Goal: Information Seeking & Learning: Learn about a topic

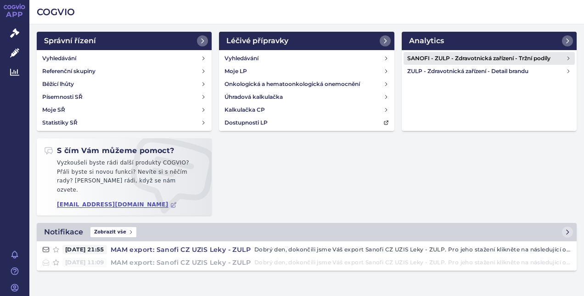
click at [419, 59] on h4 "SANOFI - ZULP - Zdravotnická zařízení - Tržní podíly" at bounding box center [487, 58] width 159 height 9
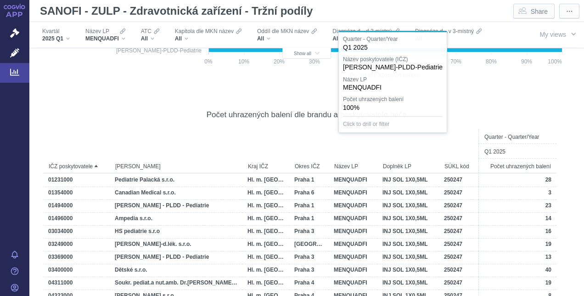
scroll to position [1011, 0]
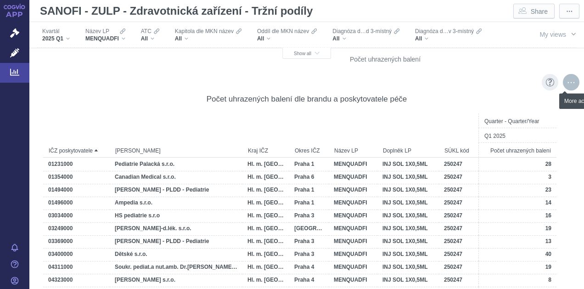
click at [566, 85] on div "More actions" at bounding box center [571, 82] width 17 height 17
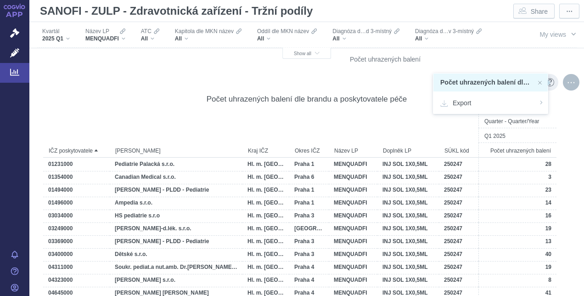
click at [405, 114] on div at bounding box center [408, 120] width 61 height 13
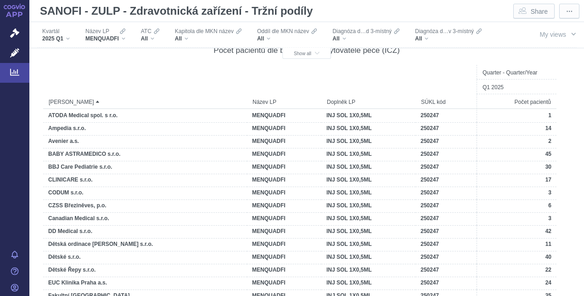
scroll to position [4826, 0]
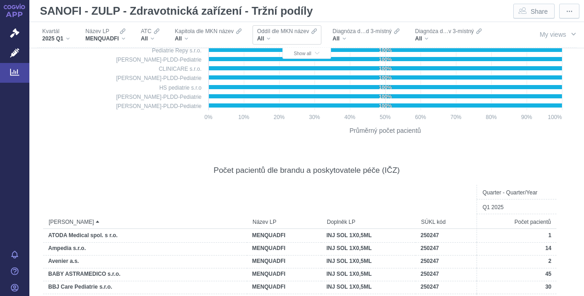
click at [272, 34] on span "Oddíl dle MKN název" at bounding box center [283, 31] width 52 height 7
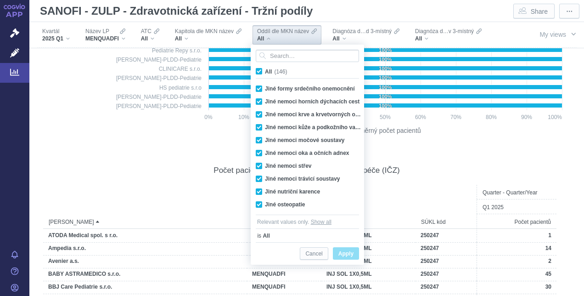
scroll to position [459, 0]
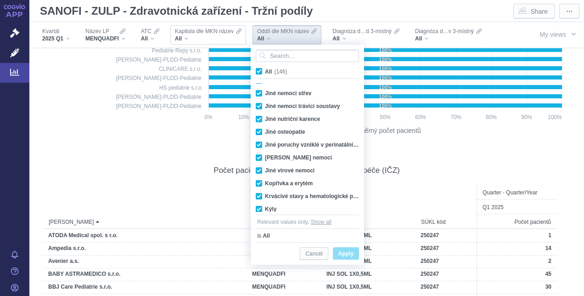
click at [203, 31] on span "Kapitola dle MKN název" at bounding box center [204, 31] width 59 height 7
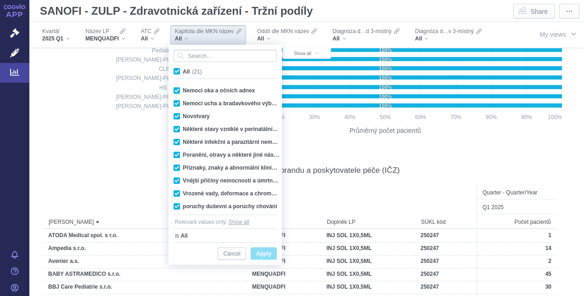
scroll to position [142, 0]
click at [148, 29] on span "ATC" at bounding box center [146, 31] width 11 height 7
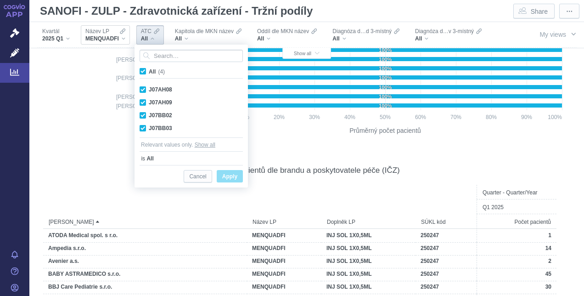
click at [105, 35] on span "MENQUADFI" at bounding box center [102, 38] width 34 height 7
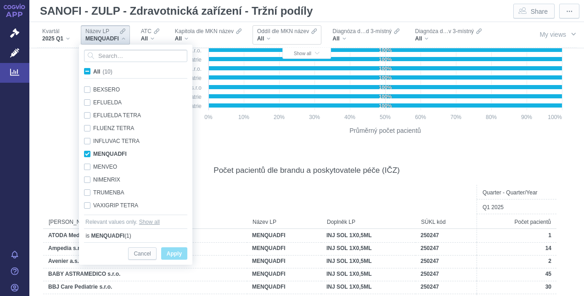
click at [280, 34] on span "Oddíl dle MKN název" at bounding box center [283, 31] width 52 height 7
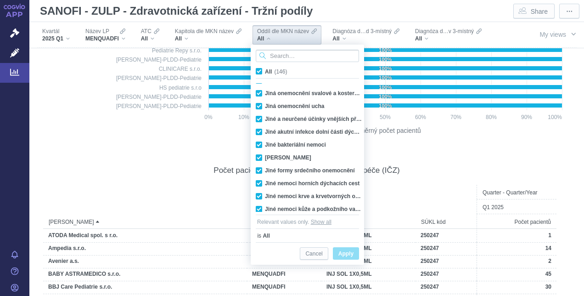
scroll to position [322, 0]
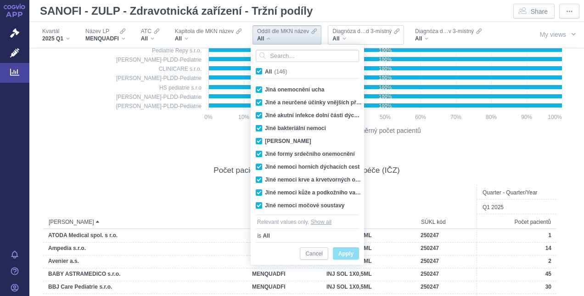
click at [361, 33] on span "Diagnóza d…d 3-místný" at bounding box center [362, 31] width 59 height 7
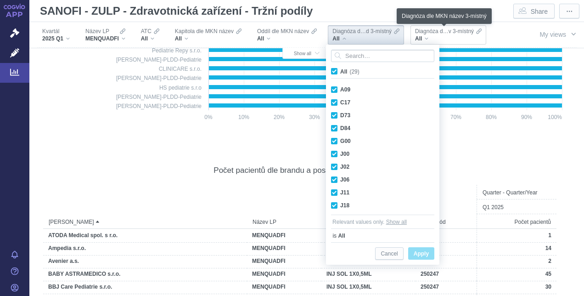
click at [435, 30] on span "Diagnóza d…v 3-místný" at bounding box center [444, 31] width 59 height 7
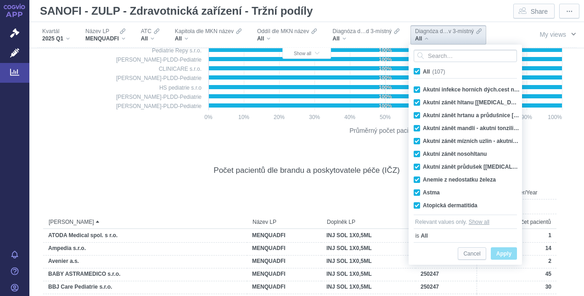
click at [543, 35] on span "My views" at bounding box center [553, 34] width 27 height 7
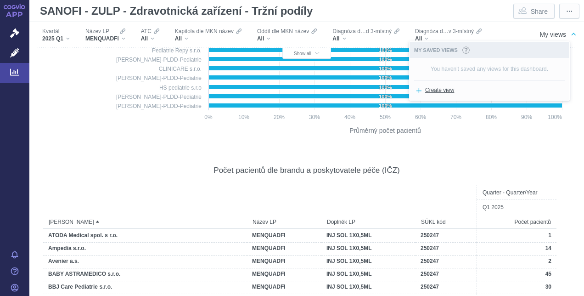
click at [429, 89] on span "Create view" at bounding box center [439, 90] width 29 height 11
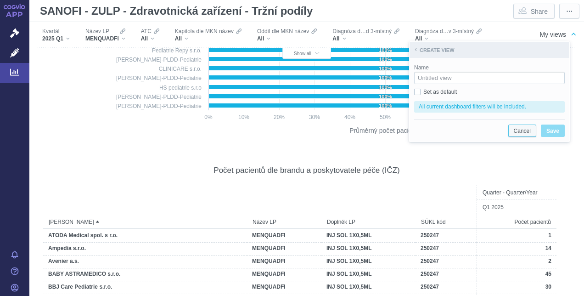
click at [515, 130] on span "Cancel" at bounding box center [522, 130] width 17 height 11
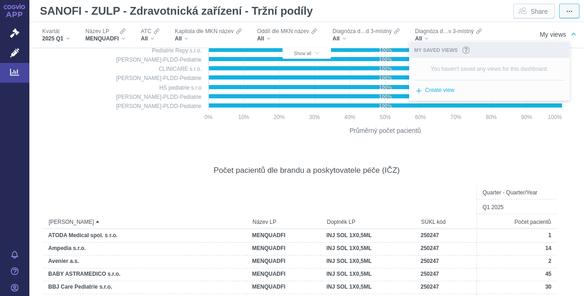
click at [566, 8] on span "⋯" at bounding box center [569, 11] width 6 height 9
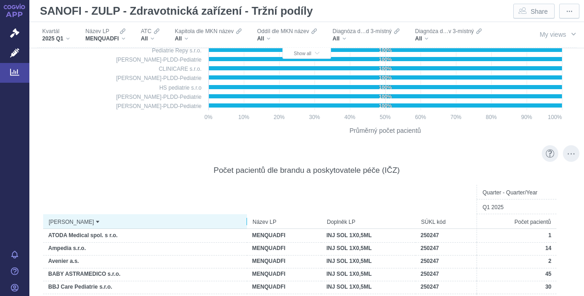
click at [60, 221] on span "[PERSON_NAME]" at bounding box center [71, 221] width 45 height 13
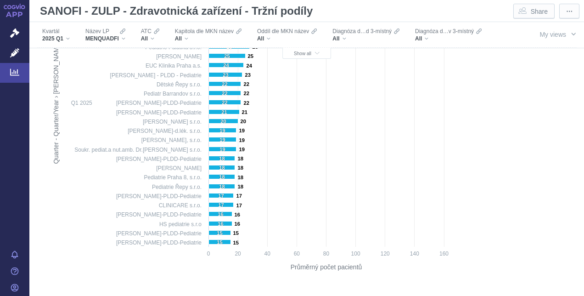
scroll to position [4182, 0]
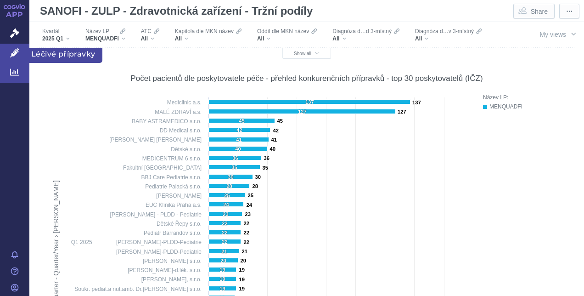
click at [15, 49] on icon at bounding box center [14, 52] width 9 height 9
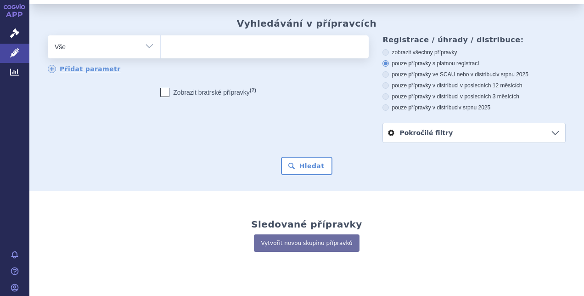
scroll to position [37, 0]
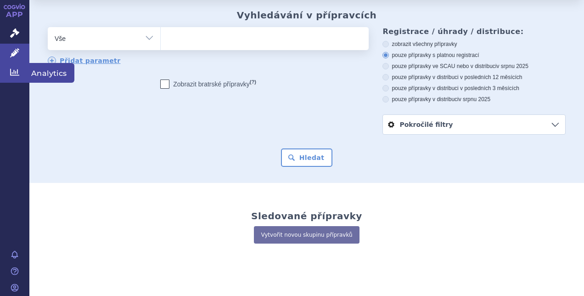
click at [14, 66] on link "Analytics" at bounding box center [14, 72] width 29 height 19
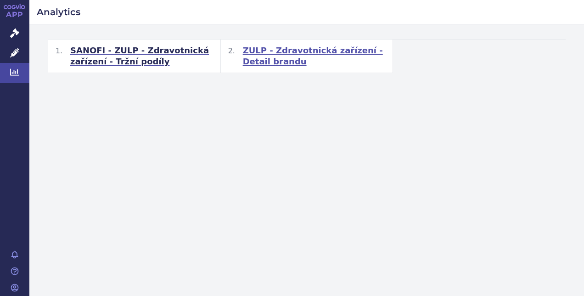
click at [263, 54] on span "ZULP - Zdravotnická zařízení - Detail brandu" at bounding box center [314, 56] width 143 height 22
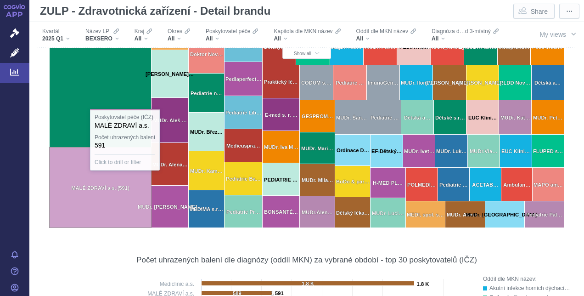
scroll to position [1015, 0]
click at [93, 187] on text "MALÉ ZDRAVÍ a.s. (591)" at bounding box center [100, 188] width 58 height 6
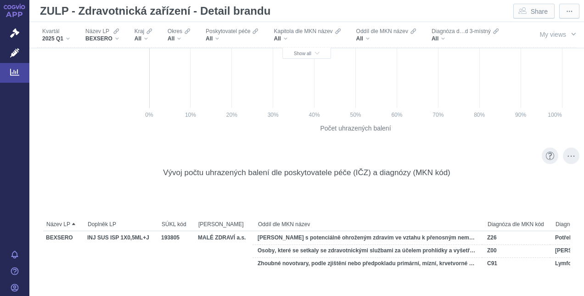
scroll to position [0, 0]
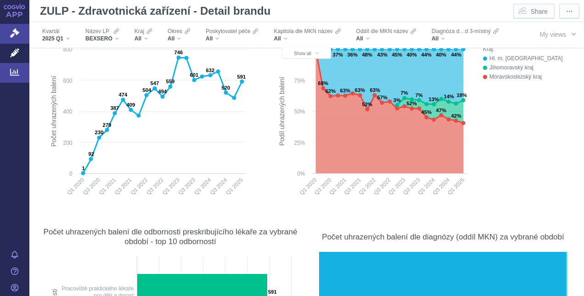
click at [11, 34] on icon at bounding box center [14, 32] width 9 height 9
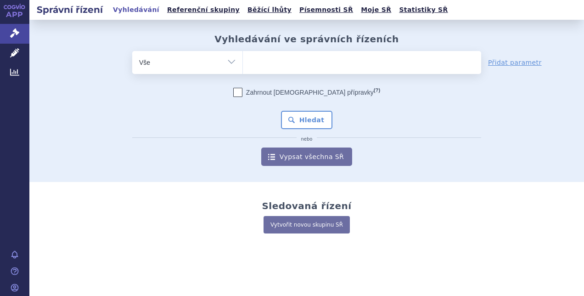
click at [225, 62] on select "Vše Spisová značka Typ SŘ Přípravek/SUKL kód Účastník/Držitel" at bounding box center [187, 61] width 110 height 21
select select "filter-procedure-type"
click at [132, 51] on select "Vše Spisová značka Typ SŘ Přípravek/SUKL kód Účastník/Držitel" at bounding box center [187, 61] width 110 height 21
click at [518, 63] on link "Přidat parametr" at bounding box center [515, 62] width 54 height 9
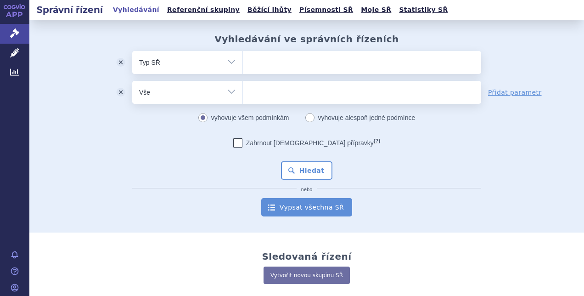
click at [304, 204] on link "Vypsat všechna SŘ" at bounding box center [306, 207] width 91 height 18
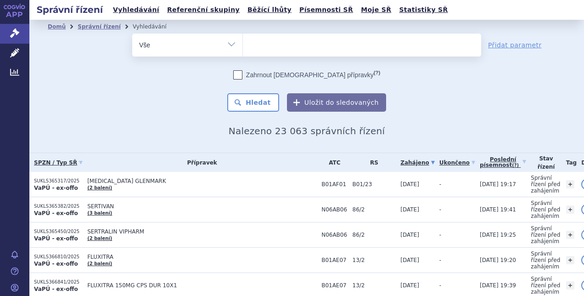
click at [231, 44] on select "Vše Spisová značka Typ SŘ Přípravek/SUKL kód Účastník/Držitel" at bounding box center [187, 44] width 110 height 21
select select "filter-procedure-type"
click at [132, 34] on select "Vše Spisová značka Typ SŘ Přípravek/SUKL kód Účastník/Držitel" at bounding box center [187, 44] width 110 height 21
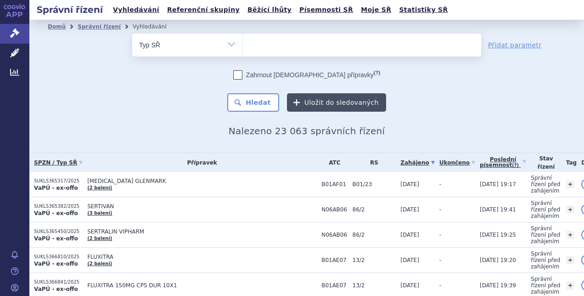
click at [357, 99] on button "Uložit do sledovaných" at bounding box center [336, 102] width 99 height 18
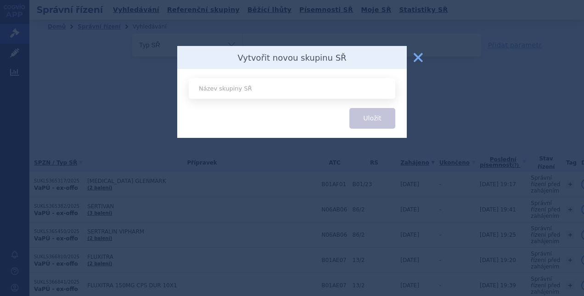
click at [420, 57] on button "zavřít" at bounding box center [418, 57] width 18 height 18
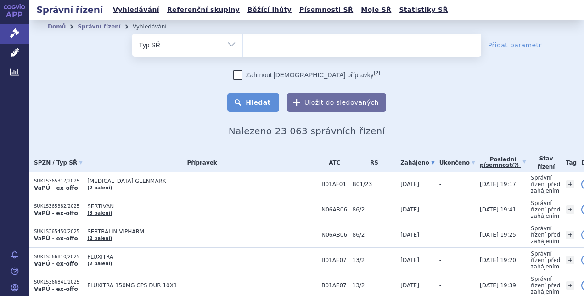
click at [267, 100] on button "Hledat" at bounding box center [253, 102] width 52 height 18
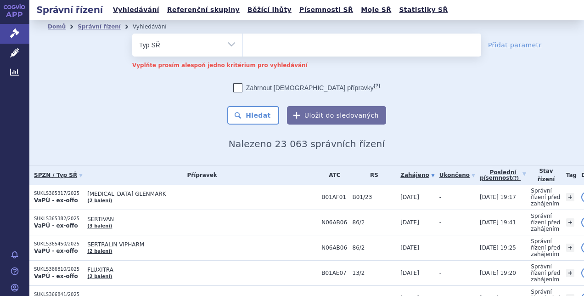
click at [312, 46] on ul at bounding box center [362, 43] width 238 height 19
click at [243, 46] on select at bounding box center [243, 44] width 0 height 23
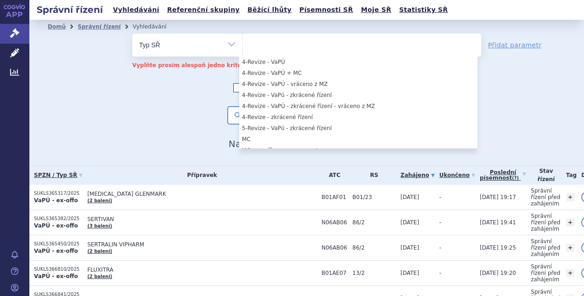
scroll to position [414, 0]
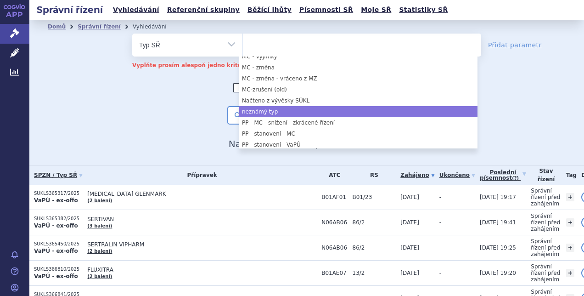
select select "773b5a6a-0a1c-4b20-af67-f2589cfe4fe9"
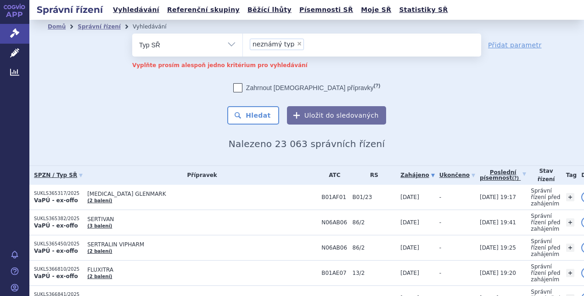
click at [173, 112] on div "Zahrnout bratrské přípravky (?) Hledat Uložit do sledovaných" at bounding box center [306, 103] width 349 height 41
click at [227, 44] on select "Vše Spisová značka Typ SŘ Přípravek/SUKL kód Účastník/Držitel" at bounding box center [187, 44] width 110 height 21
click at [132, 34] on select "Vše Spisová značka Typ SŘ Přípravek/SUKL kód Účastník/Držitel" at bounding box center [187, 44] width 110 height 21
click at [314, 48] on ul at bounding box center [362, 43] width 238 height 19
click at [243, 48] on select at bounding box center [243, 44] width 0 height 23
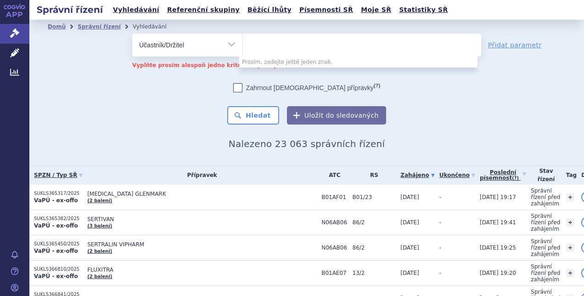
click at [314, 48] on ul at bounding box center [362, 43] width 238 height 19
click at [243, 48] on select at bounding box center [243, 44] width 0 height 23
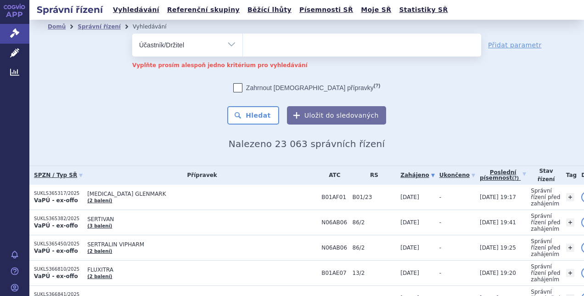
click at [229, 46] on select "Vše Spisová značka Typ SŘ Přípravek/SUKL kód Účastník/Držitel" at bounding box center [187, 44] width 110 height 21
click at [132, 34] on select "Vše Spisová značka Typ SŘ Přípravek/SUKL kód Účastník/Držitel" at bounding box center [187, 44] width 110 height 21
click at [271, 47] on ul at bounding box center [362, 43] width 238 height 19
click at [243, 47] on select at bounding box center [243, 44] width 0 height 23
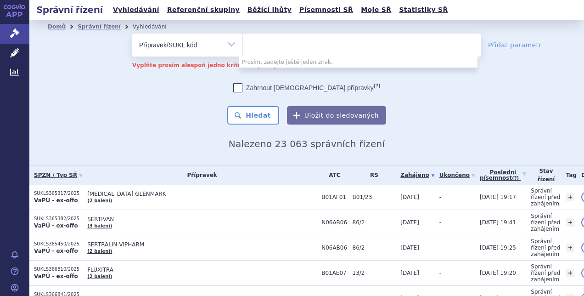
click at [230, 45] on select "Vše Spisová značka Typ SŘ Přípravek/SUKL kód Účastník/Držitel" at bounding box center [187, 44] width 110 height 21
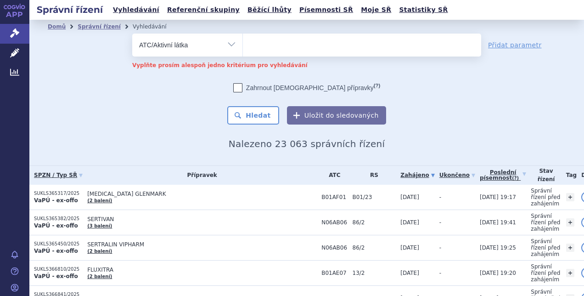
click at [132, 34] on select "Vše Spisová značka Typ SŘ Přípravek/SUKL kód Účastník/Držitel" at bounding box center [187, 44] width 110 height 21
click at [301, 45] on ul at bounding box center [362, 43] width 238 height 19
click at [243, 45] on select at bounding box center [243, 44] width 0 height 23
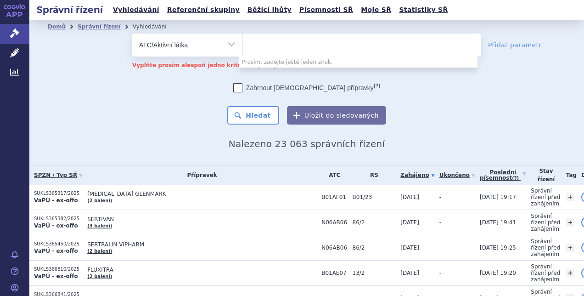
click at [229, 45] on select "Vše Spisová značka Typ SŘ Přípravek/SUKL kód Účastník/Držitel" at bounding box center [187, 44] width 110 height 21
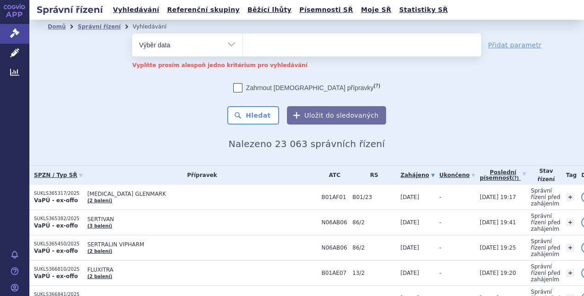
click at [132, 34] on select "Vše Spisová značka Typ SŘ Přípravek/SUKL kód Účastník/Držitel" at bounding box center [187, 44] width 110 height 21
click at [227, 39] on select "Vše Spisová značka Typ SŘ Přípravek/SUKL kód Účastník/Držitel" at bounding box center [187, 44] width 110 height 21
select select "filter-file-number"
click at [132, 34] on select "Vše Spisová značka Typ SŘ Přípravek/SUKL kód Účastník/Držitel" at bounding box center [187, 44] width 110 height 21
click at [279, 45] on ul at bounding box center [362, 43] width 238 height 19
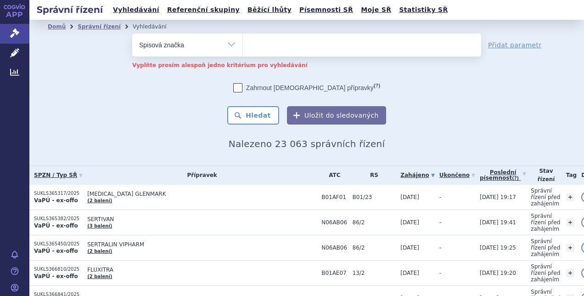
click at [243, 45] on select at bounding box center [243, 44] width 0 height 23
click at [497, 47] on link "Přidat parametr" at bounding box center [515, 44] width 54 height 9
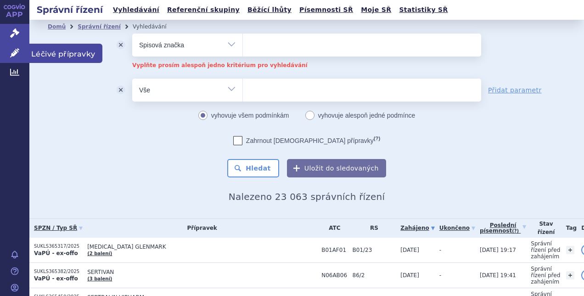
click at [13, 50] on icon at bounding box center [14, 52] width 9 height 9
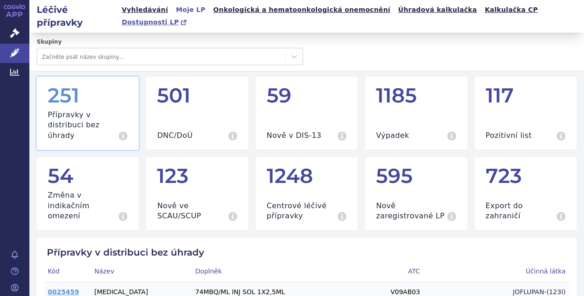
click at [179, 18] on span "Dostupnosti LP" at bounding box center [150, 21] width 57 height 7
click at [137, 10] on link "Vyhledávání" at bounding box center [145, 10] width 52 height 12
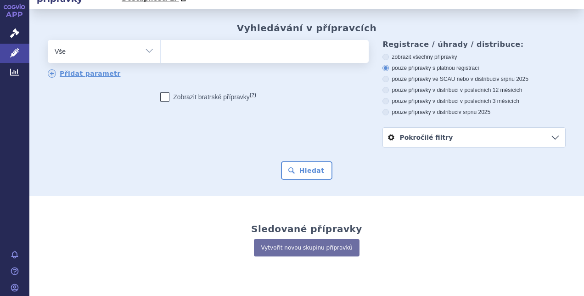
scroll to position [37, 0]
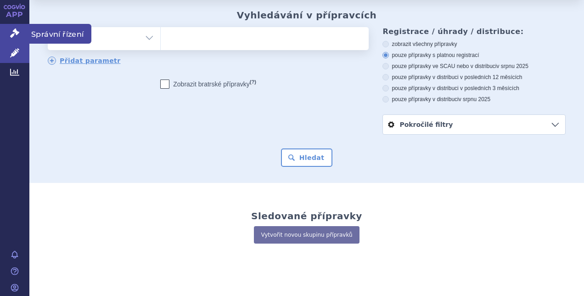
click at [18, 34] on icon at bounding box center [14, 32] width 9 height 9
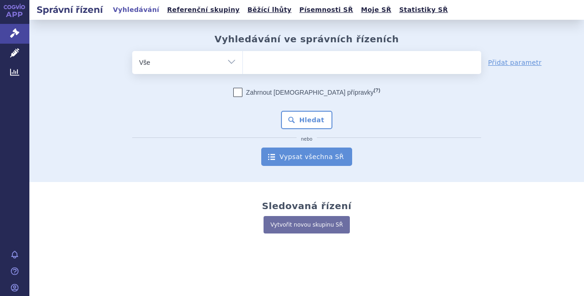
click at [321, 160] on link "Vypsat všechna SŘ" at bounding box center [306, 156] width 91 height 18
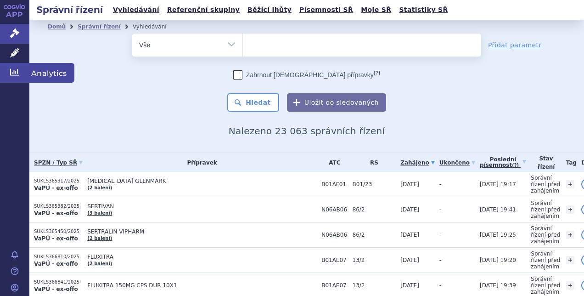
click at [16, 69] on icon at bounding box center [14, 72] width 9 height 9
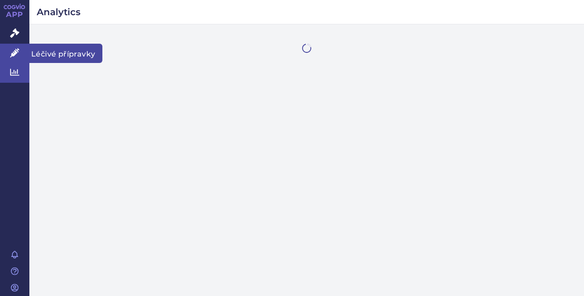
click at [17, 53] on icon at bounding box center [14, 52] width 9 height 9
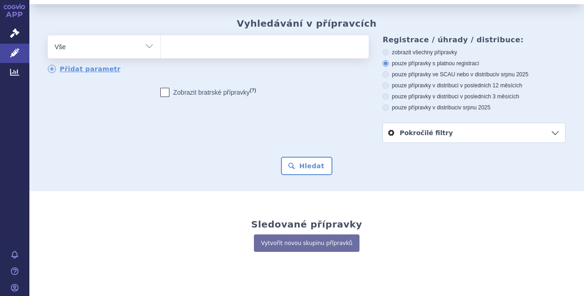
scroll to position [37, 0]
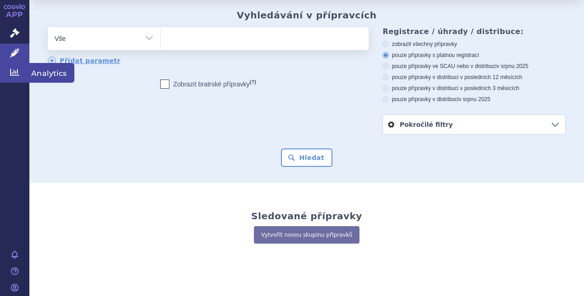
click at [17, 71] on icon at bounding box center [14, 72] width 9 height 7
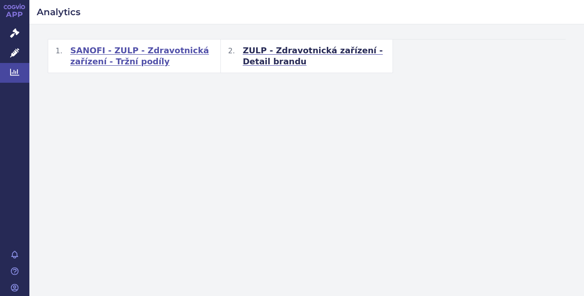
click at [142, 50] on span "SANOFI - ZULP - Zdravotnická zařízení - Tržní podíly" at bounding box center [141, 56] width 143 height 22
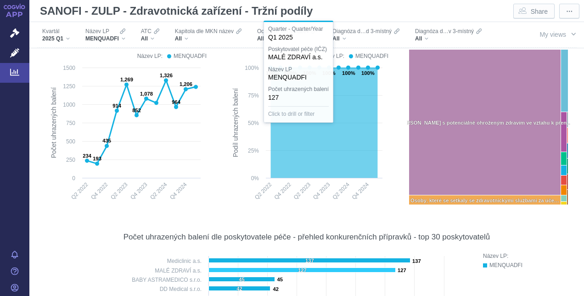
scroll to position [276, 0]
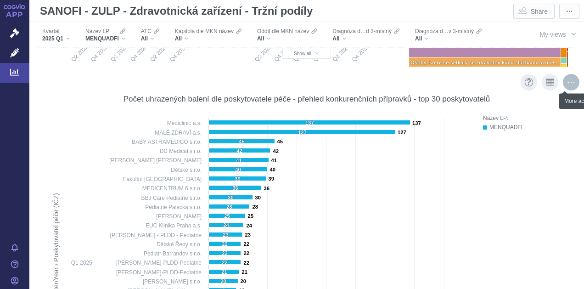
click at [566, 80] on div "More actions" at bounding box center [571, 82] width 17 height 17
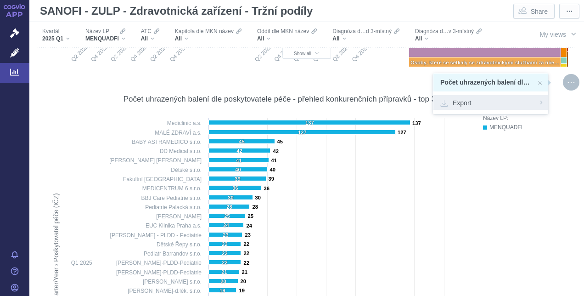
click at [541, 102] on div "Export" at bounding box center [491, 102] width 114 height 15
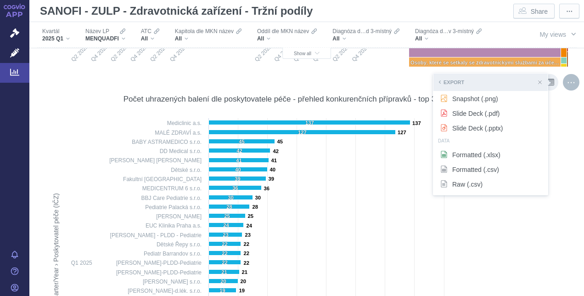
click at [557, 135] on div "Název LP: MENQUADFI Press Space or Enter to toggle visibility" at bounding box center [522, 274] width 96 height 323
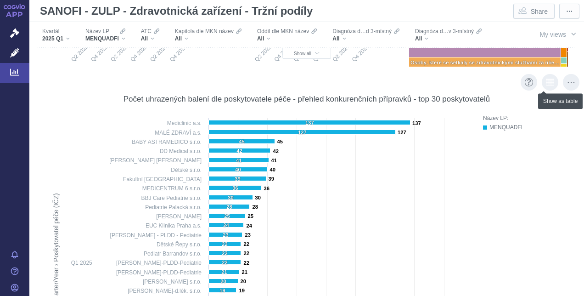
click at [546, 81] on icon "Show as table" at bounding box center [550, 82] width 8 height 7
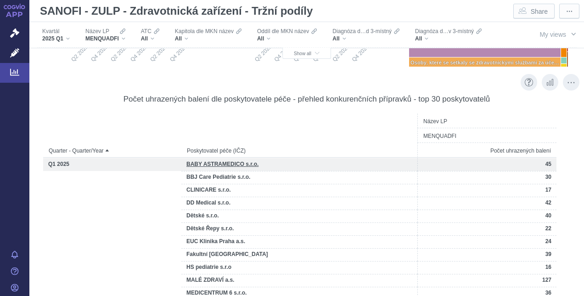
click at [235, 163] on span "BABY ASTRAMEDICO s.r.o." at bounding box center [223, 164] width 72 height 6
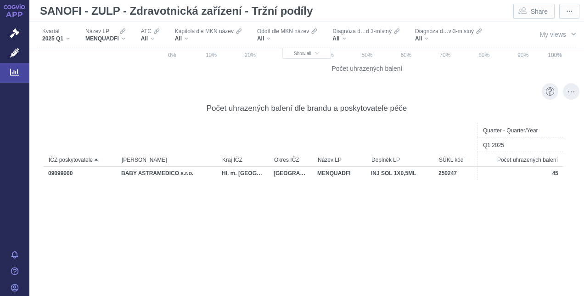
scroll to position [1011, 0]
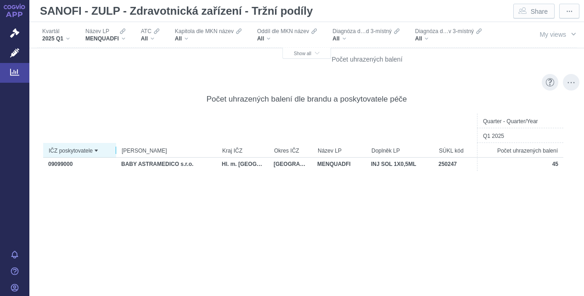
click at [81, 152] on span "IČZ poskytovatele" at bounding box center [71, 150] width 44 height 13
click at [546, 81] on div "Description" at bounding box center [550, 82] width 8 height 9
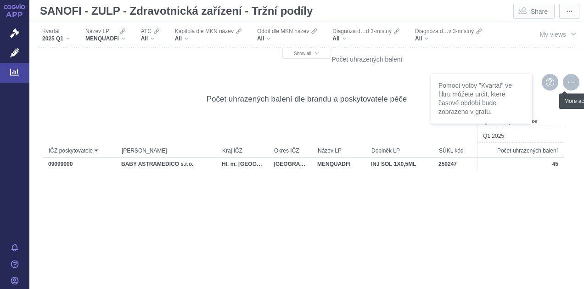
click at [563, 83] on div "More actions" at bounding box center [571, 82] width 17 height 17
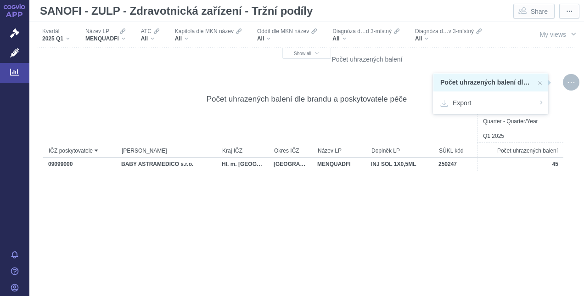
click at [454, 80] on span "Počet uhrazených balení dle brandu a poskytovatele péče" at bounding box center [486, 82] width 90 height 11
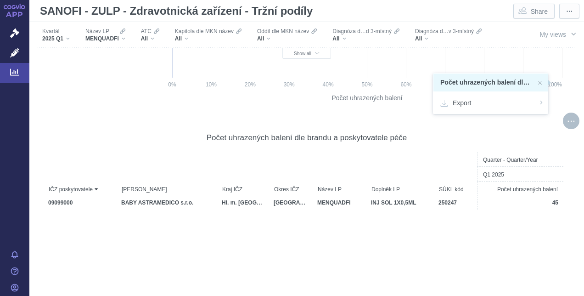
scroll to position [919, 0]
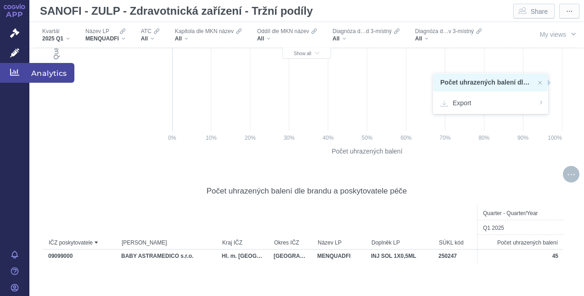
click at [14, 71] on icon at bounding box center [14, 72] width 9 height 7
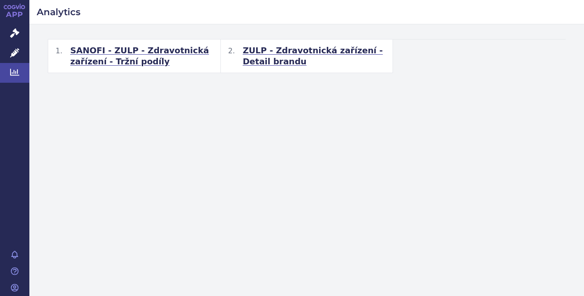
click at [306, 52] on span "ZULP - Zdravotnická zařízení - Detail brandu" at bounding box center [314, 56] width 143 height 22
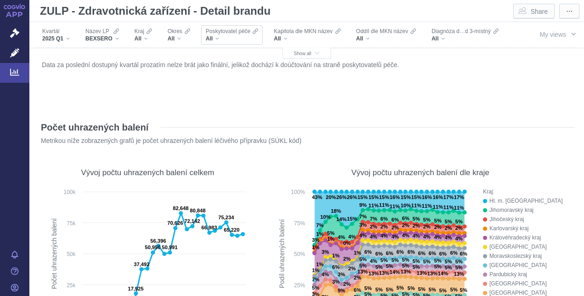
click at [217, 35] on div "All" at bounding box center [232, 38] width 52 height 7
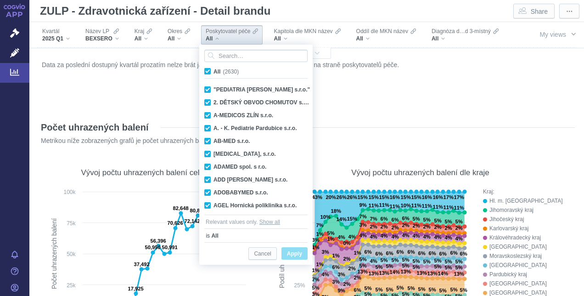
click at [292, 32] on span "Kapitola dle MKN název" at bounding box center [303, 31] width 59 height 7
click at [276, 39] on span "All" at bounding box center [277, 38] width 7 height 7
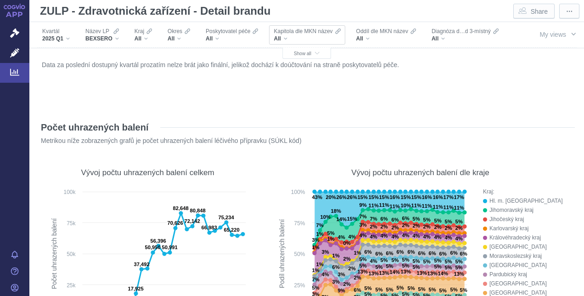
click at [234, 38] on div "All" at bounding box center [232, 38] width 52 height 7
click at [316, 35] on div "All" at bounding box center [307, 38] width 67 height 7
click at [282, 41] on div "All" at bounding box center [307, 38] width 67 height 7
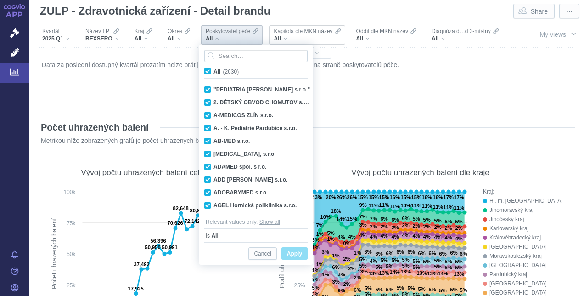
click at [295, 36] on div "All" at bounding box center [307, 38] width 67 height 7
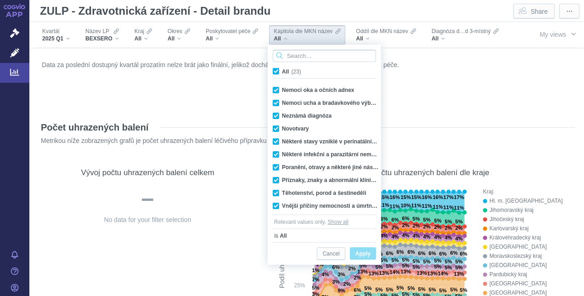
scroll to position [167, 0]
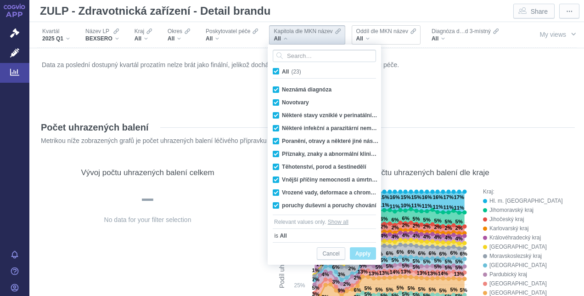
click at [387, 33] on span "Oddíl dle MKN název" at bounding box center [383, 31] width 52 height 7
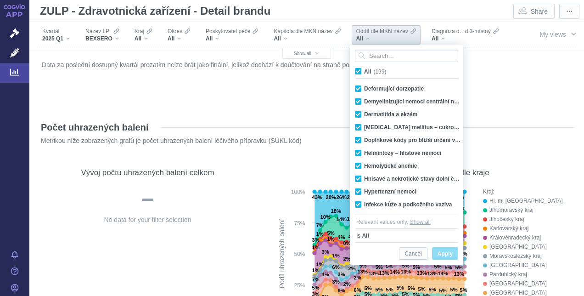
scroll to position [184, 0]
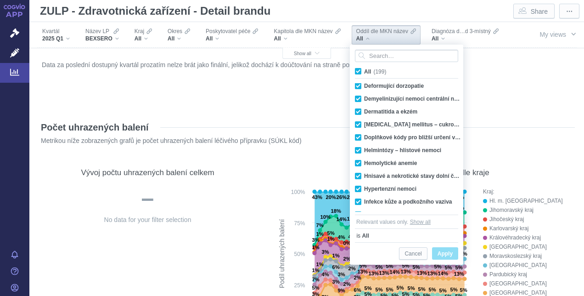
click at [469, 35] on div "Kvartál 2025 Q1 Název LP BEXSERO Kraj All Okres All Poskytovatel péče All Kapit…" at bounding box center [272, 47] width 472 height 51
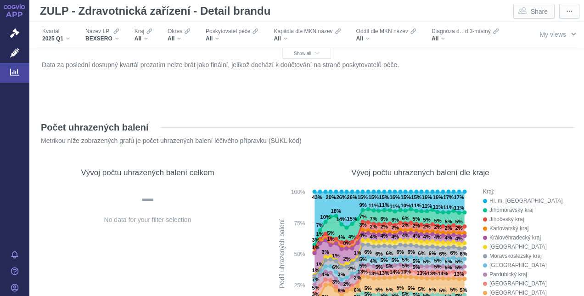
click at [554, 30] on span "My views" at bounding box center [553, 34] width 27 height 10
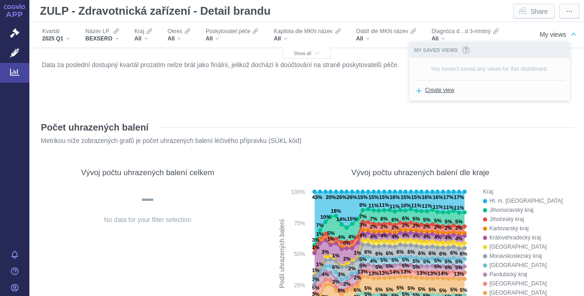
click at [431, 87] on span "Create view" at bounding box center [439, 90] width 29 height 11
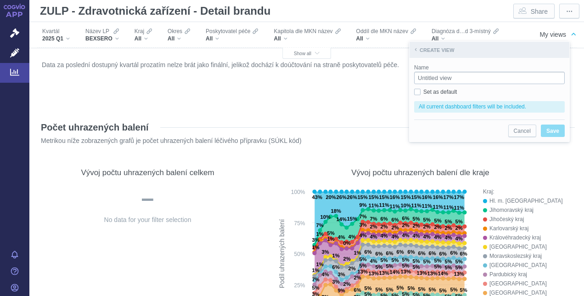
click at [422, 79] on input "Name" at bounding box center [489, 78] width 151 height 12
click at [424, 93] on span "Set as default" at bounding box center [441, 92] width 34 height 6
click at [424, 93] on input "Set as default" at bounding box center [427, 90] width 6 height 6
checkbox input "true"
click at [422, 81] on input "Name" at bounding box center [489, 78] width 151 height 12
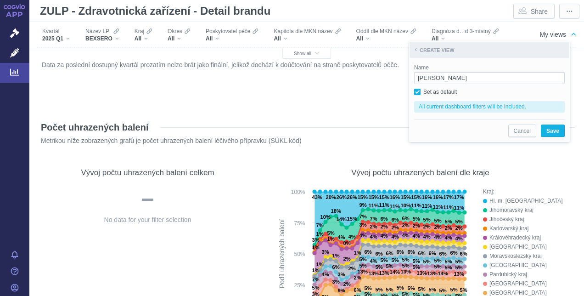
type input "[PERSON_NAME]"
click at [370, 108] on figure "Data za poslední dostupný kvartál prozatím nelze brát jako finální, jelikož doc…" at bounding box center [307, 84] width 537 height 55
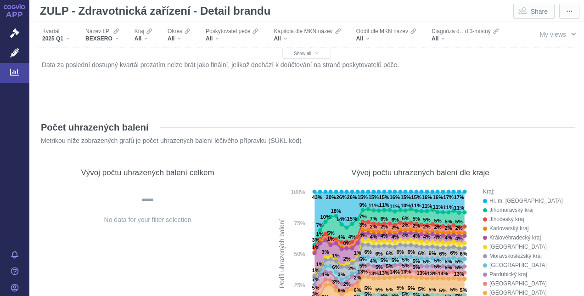
click at [546, 32] on span "My views" at bounding box center [553, 34] width 27 height 7
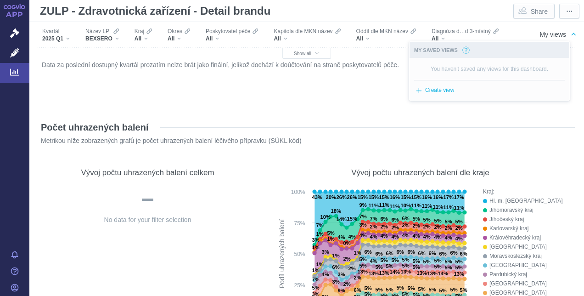
click at [467, 50] on icon "Information about Saved Views" at bounding box center [466, 49] width 7 height 7
